Goal: Task Accomplishment & Management: Manage account settings

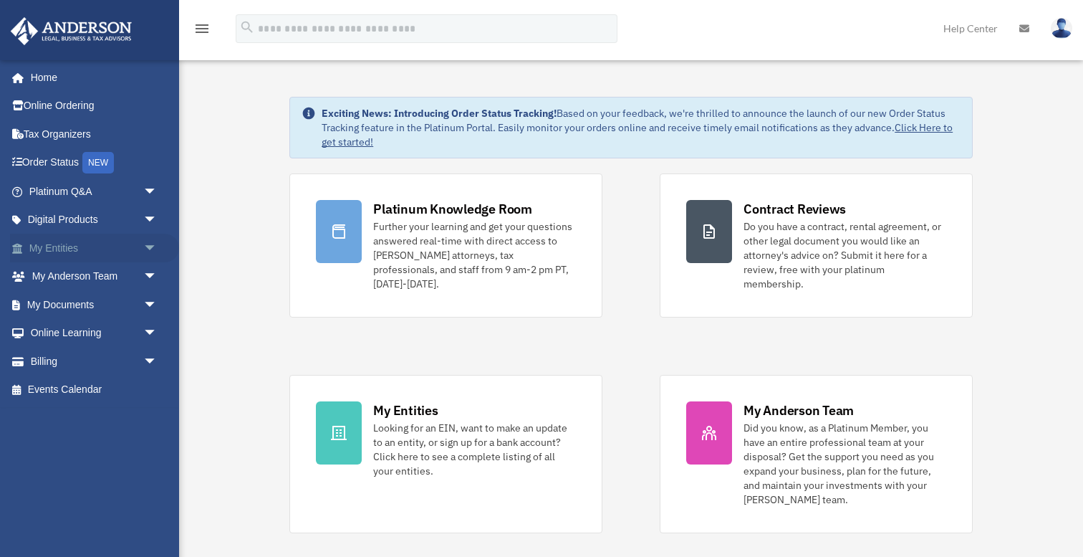
click at [68, 256] on link "My Entities arrow_drop_down" at bounding box center [94, 248] width 169 height 29
click at [146, 246] on span "arrow_drop_down" at bounding box center [157, 248] width 29 height 29
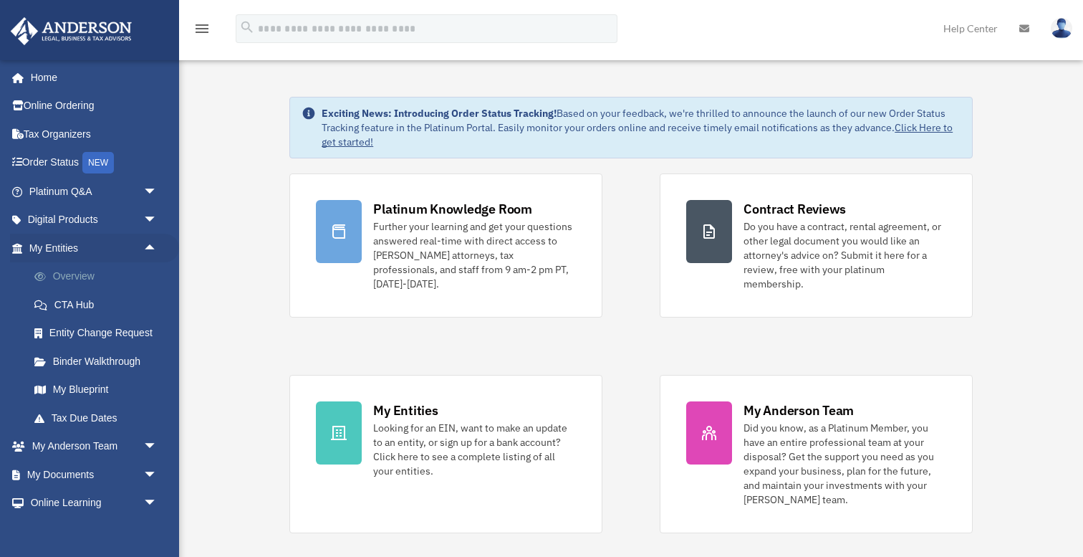
click at [76, 274] on link "Overview" at bounding box center [99, 276] width 159 height 29
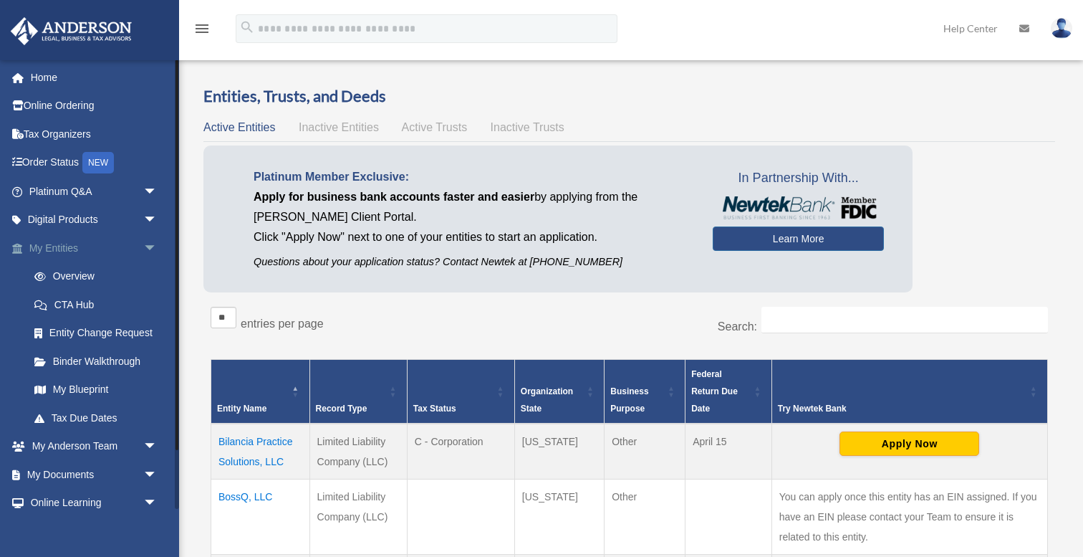
click at [107, 246] on link "My Entities arrow_drop_down" at bounding box center [94, 248] width 169 height 29
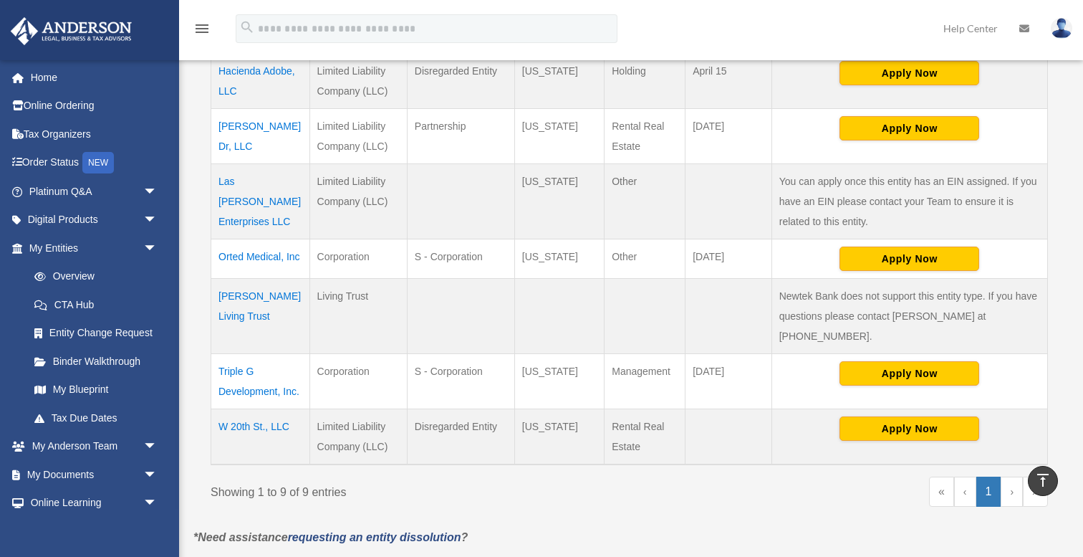
scroll to position [508, 0]
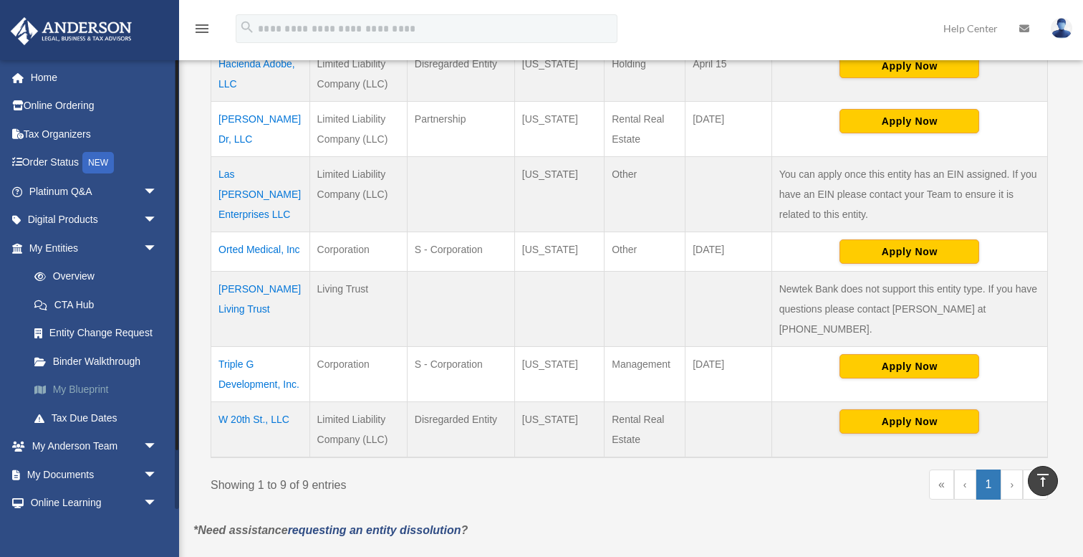
click at [82, 393] on link "My Blueprint" at bounding box center [99, 389] width 159 height 29
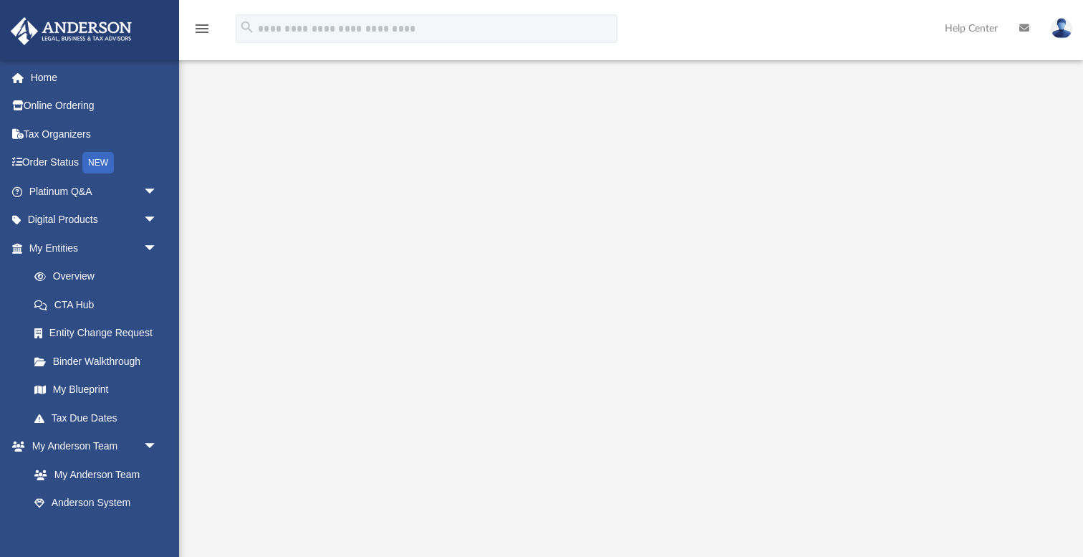
click at [1069, 19] on link at bounding box center [1061, 27] width 43 height 63
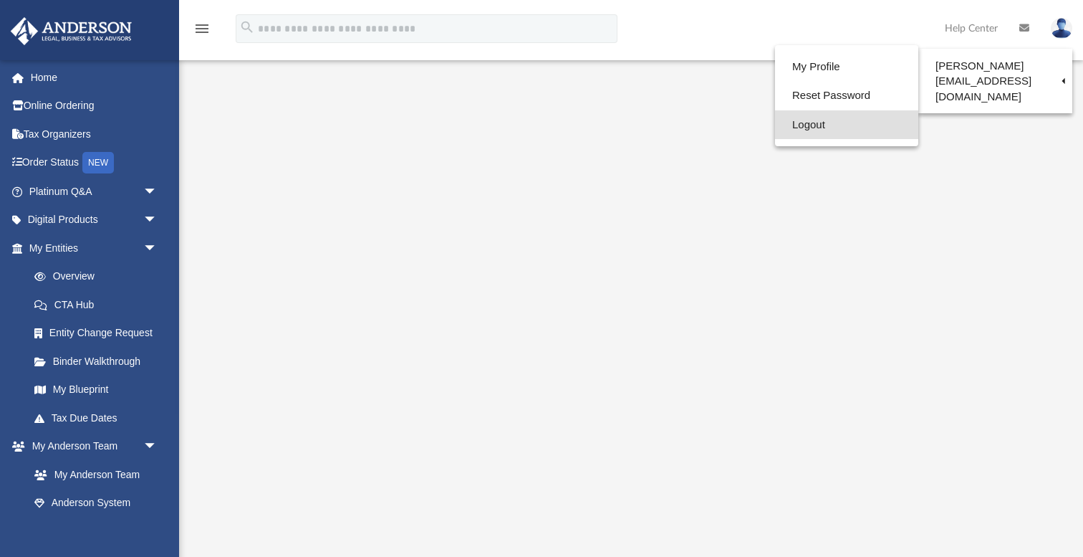
click at [827, 128] on link "Logout" at bounding box center [846, 124] width 143 height 29
